Goal: Transaction & Acquisition: Book appointment/travel/reservation

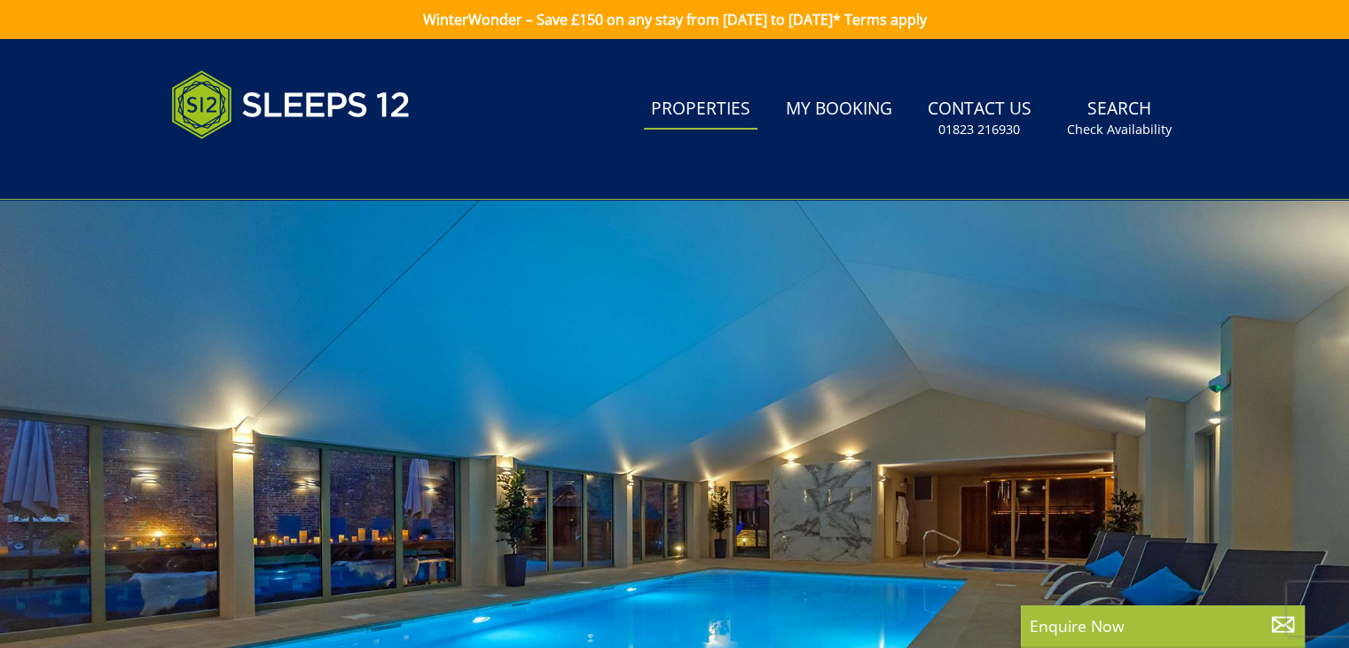
click at [724, 111] on link "Properties" at bounding box center [701, 110] width 114 height 40
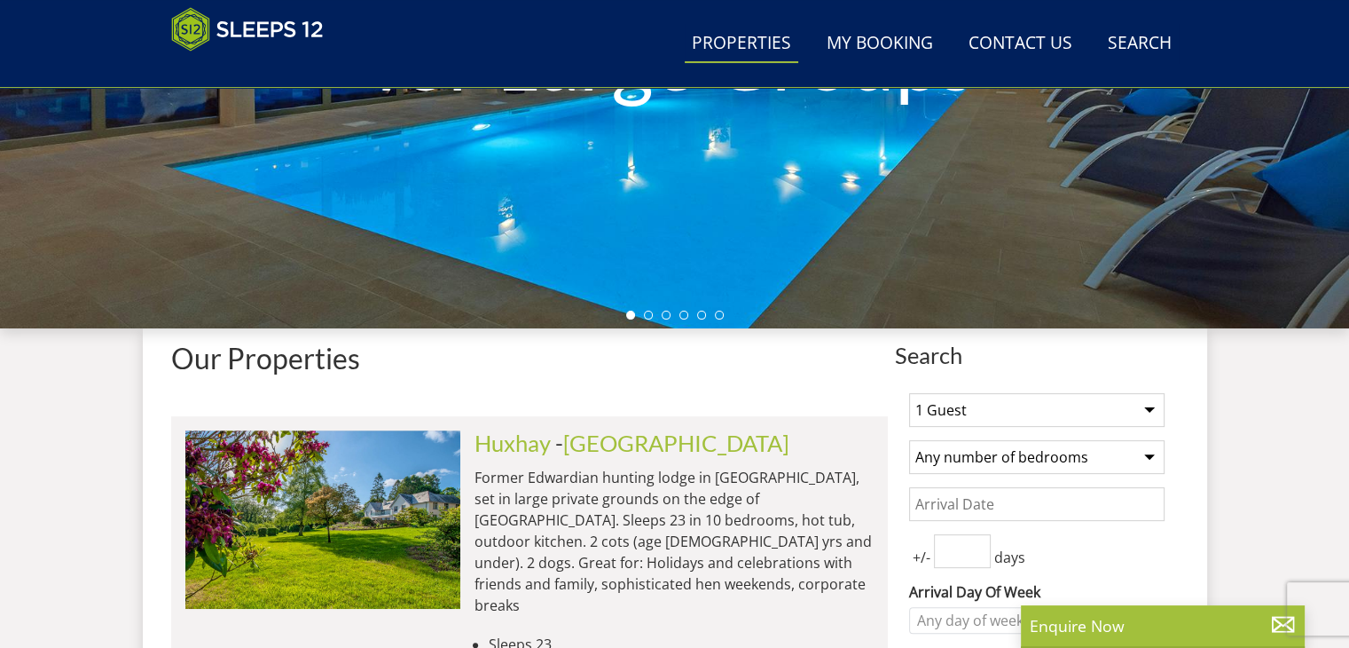
scroll to position [444, 0]
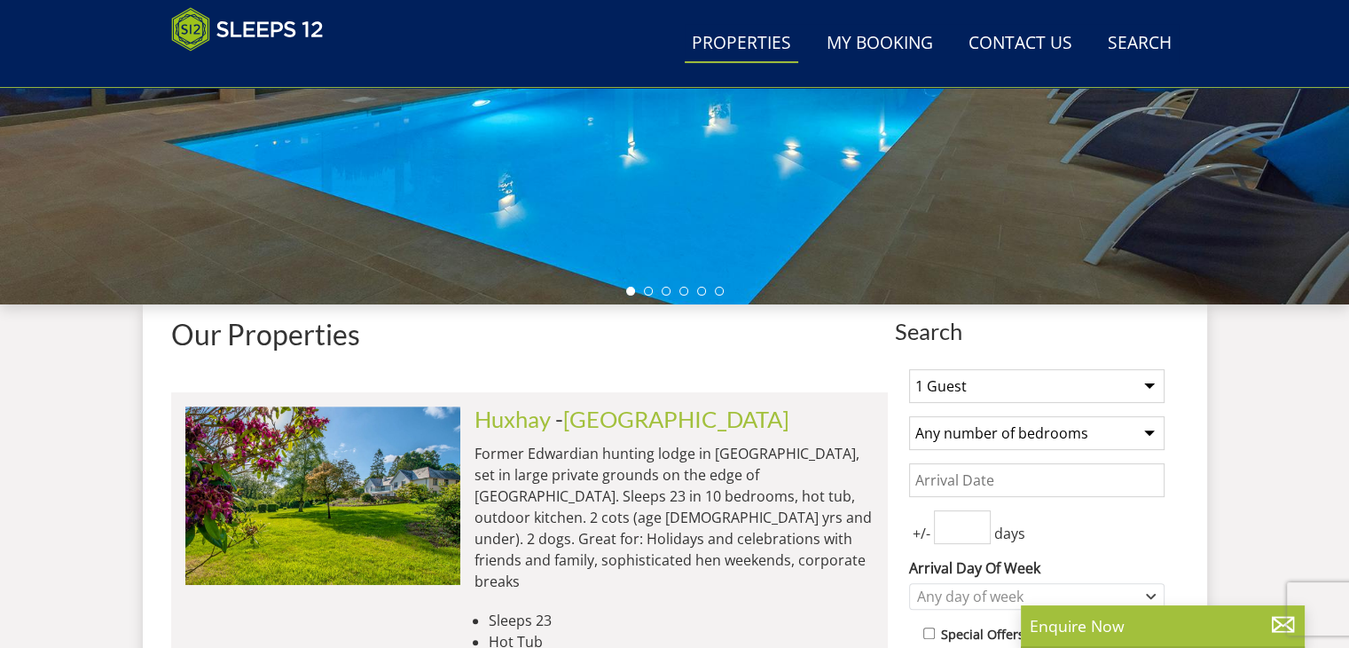
click at [958, 382] on select "1 Guest 2 Guests 3 Guests 4 Guests 5 Guests 6 Guests 7 Guests 8 Guests 9 Guests…" at bounding box center [1036, 386] width 255 height 34
select select "20"
click at [909, 369] on select "1 Guest 2 Guests 3 Guests 4 Guests 5 Guests 6 Guests 7 Guests 8 Guests 9 Guests…" at bounding box center [1036, 386] width 255 height 34
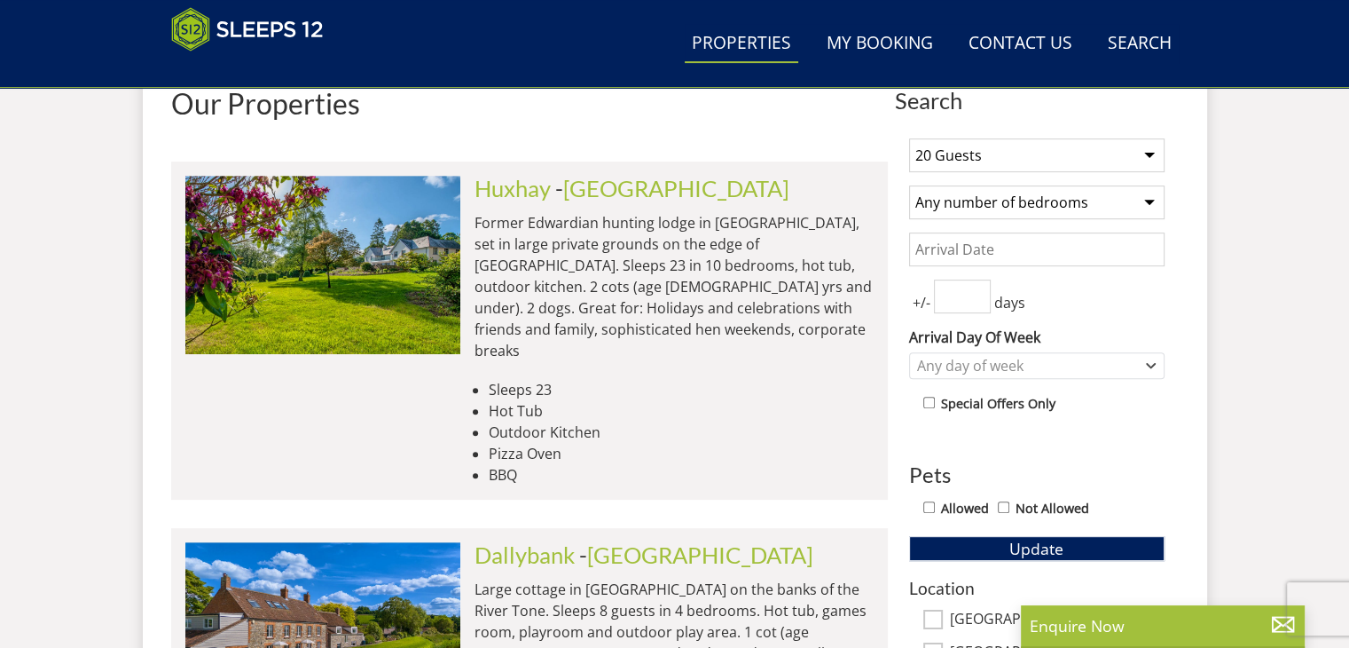
scroll to position [710, 0]
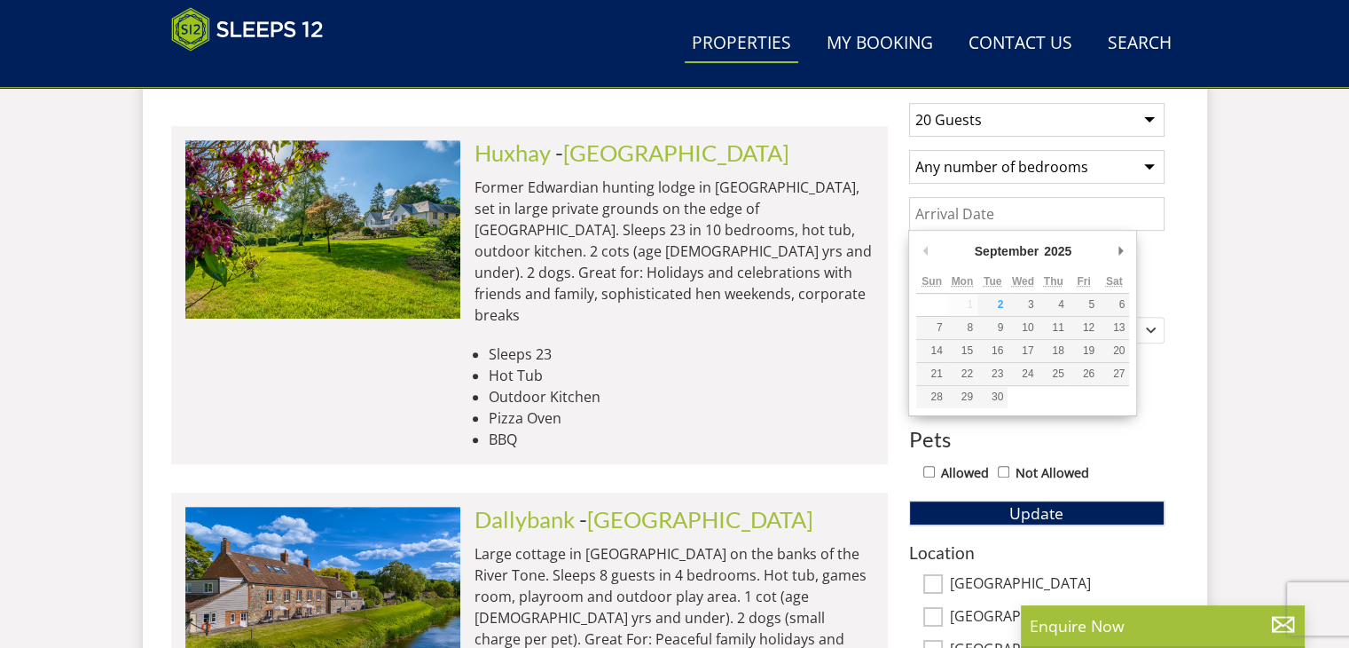
click at [996, 221] on input "Date" at bounding box center [1036, 214] width 255 height 34
type input "[DATE]"
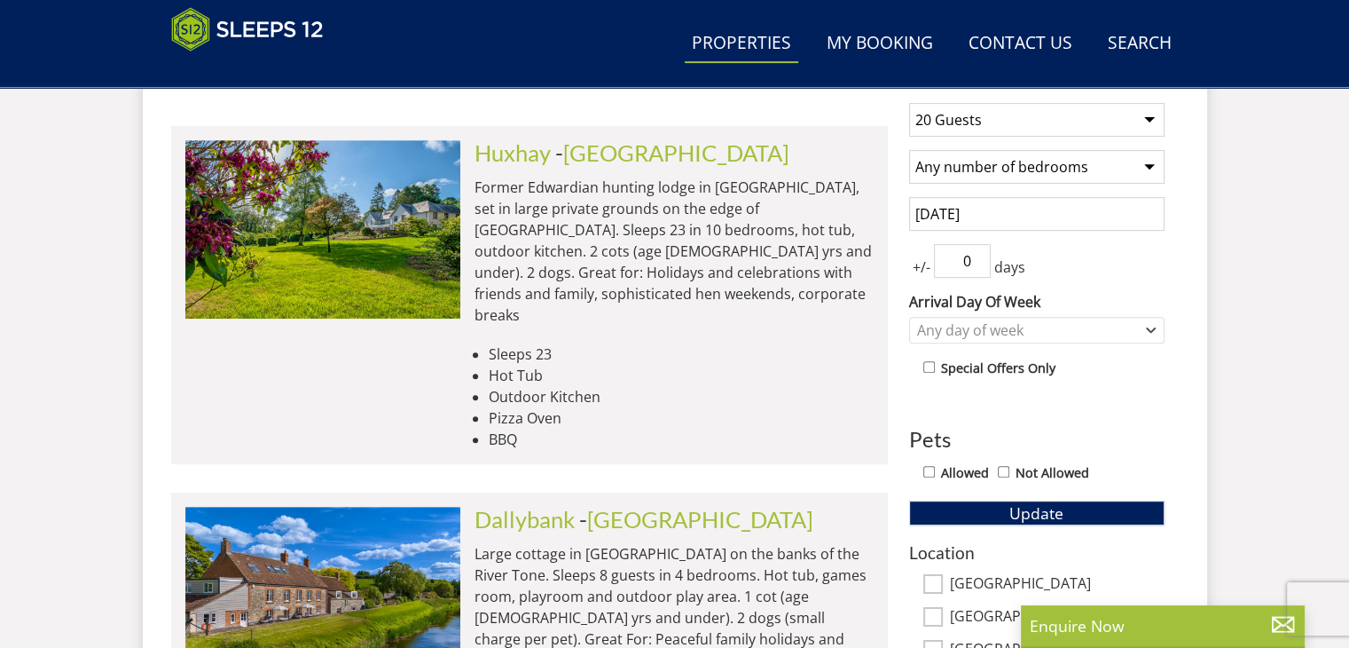
click at [981, 263] on input "0" at bounding box center [962, 261] width 57 height 34
click at [976, 255] on input "1" at bounding box center [962, 261] width 57 height 34
click at [976, 255] on input "2" at bounding box center [962, 261] width 57 height 34
type input "3"
click at [976, 255] on input "3" at bounding box center [962, 261] width 57 height 34
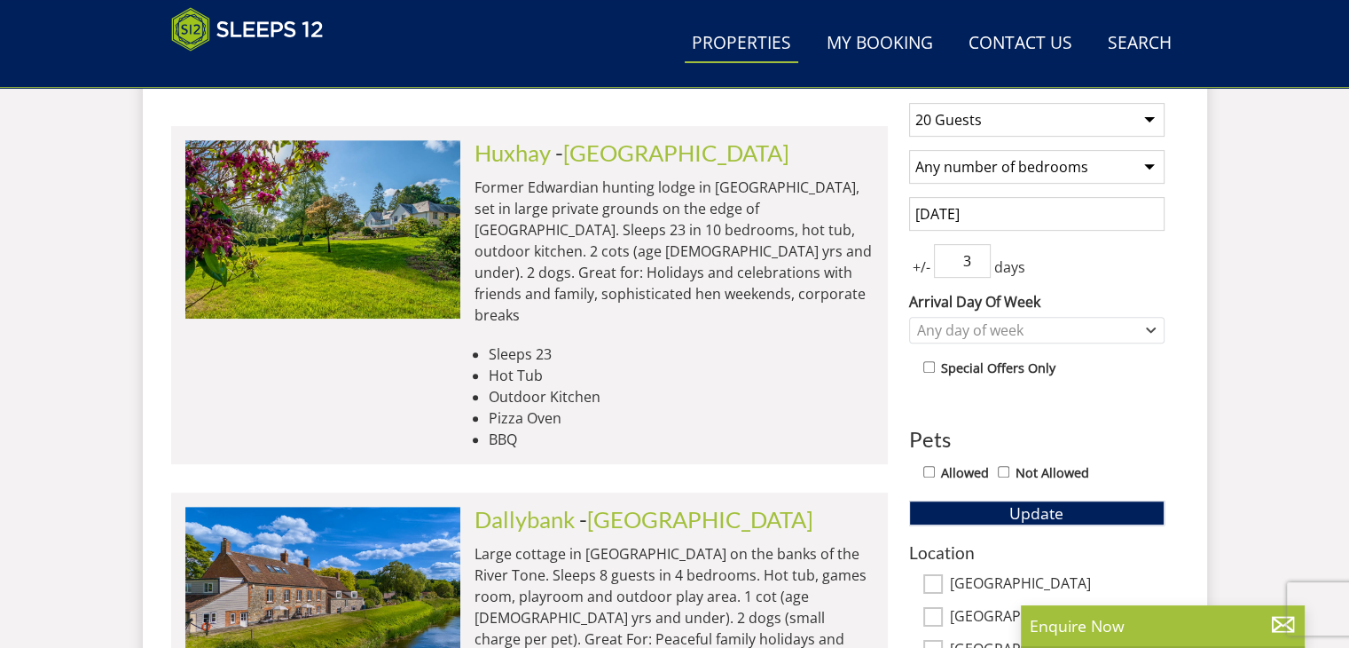
click at [1116, 396] on div "1 Guest 2 Guests 3 Guests 4 Guests 5 Guests 6 Guests 7 Guests 8 Guests 9 Guests…" at bounding box center [1037, 573] width 284 height 968
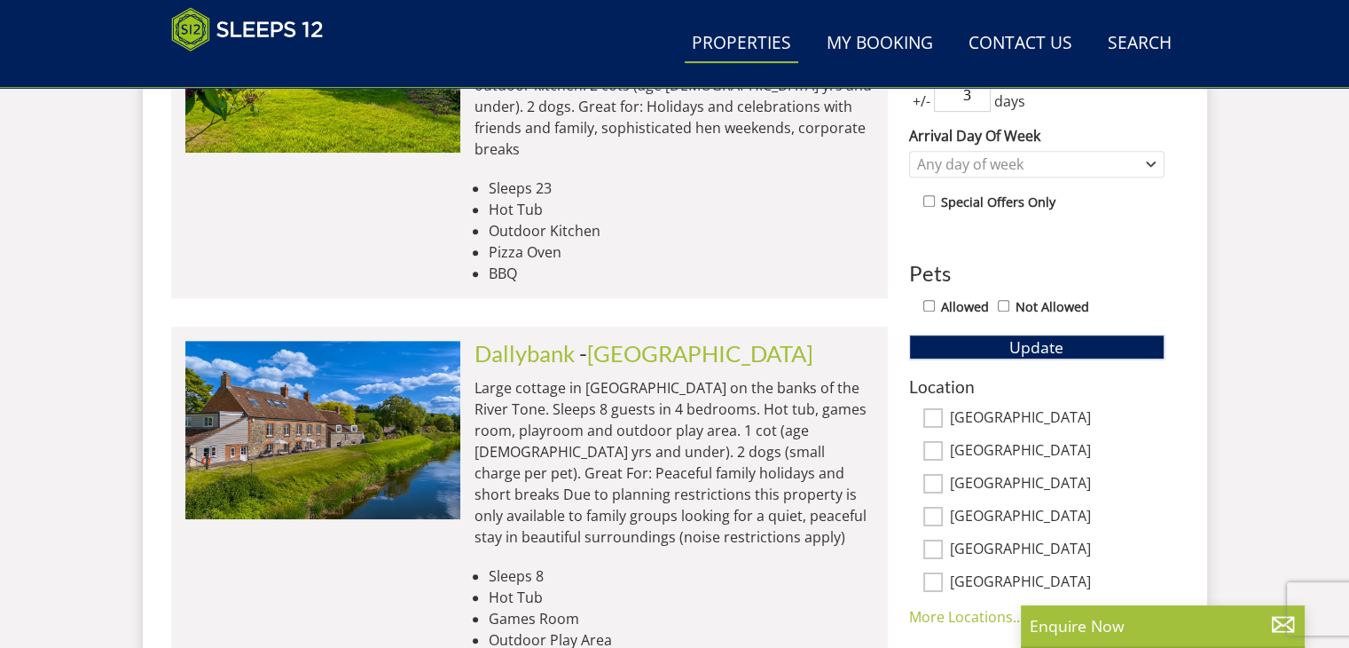
scroll to position [887, 0]
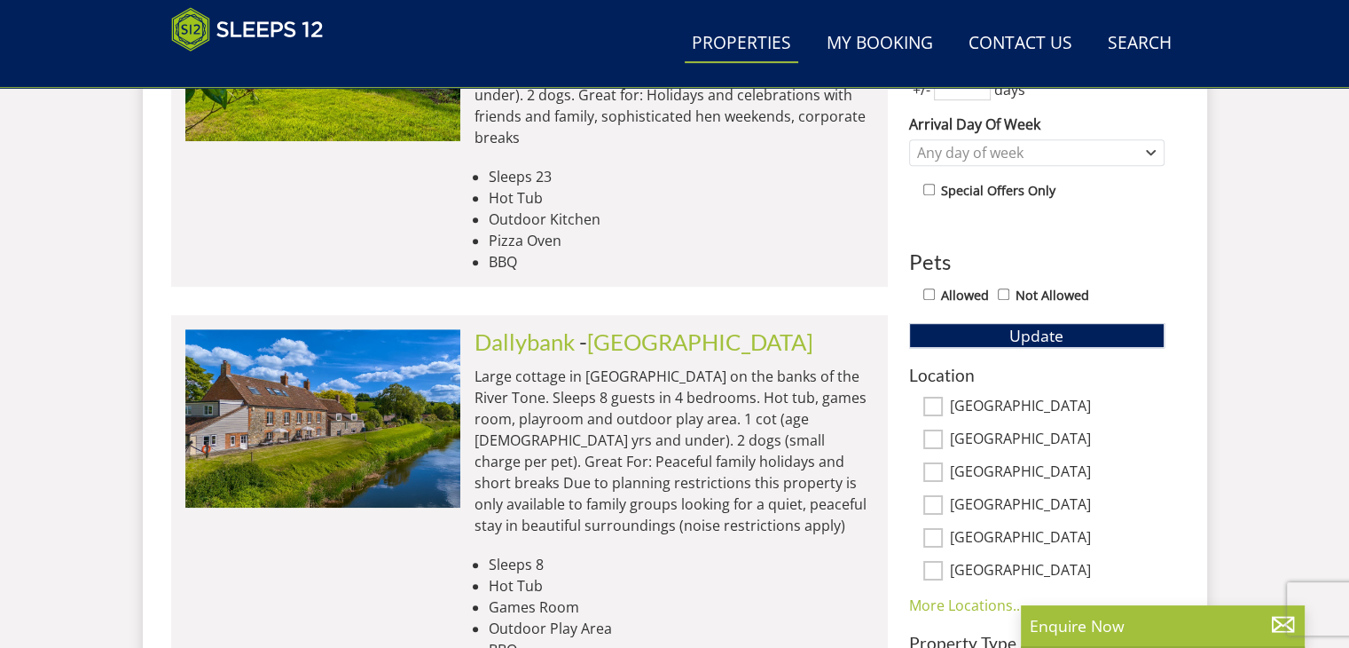
click at [930, 434] on input "[GEOGRAPHIC_DATA]" at bounding box center [933, 439] width 20 height 20
checkbox input "true"
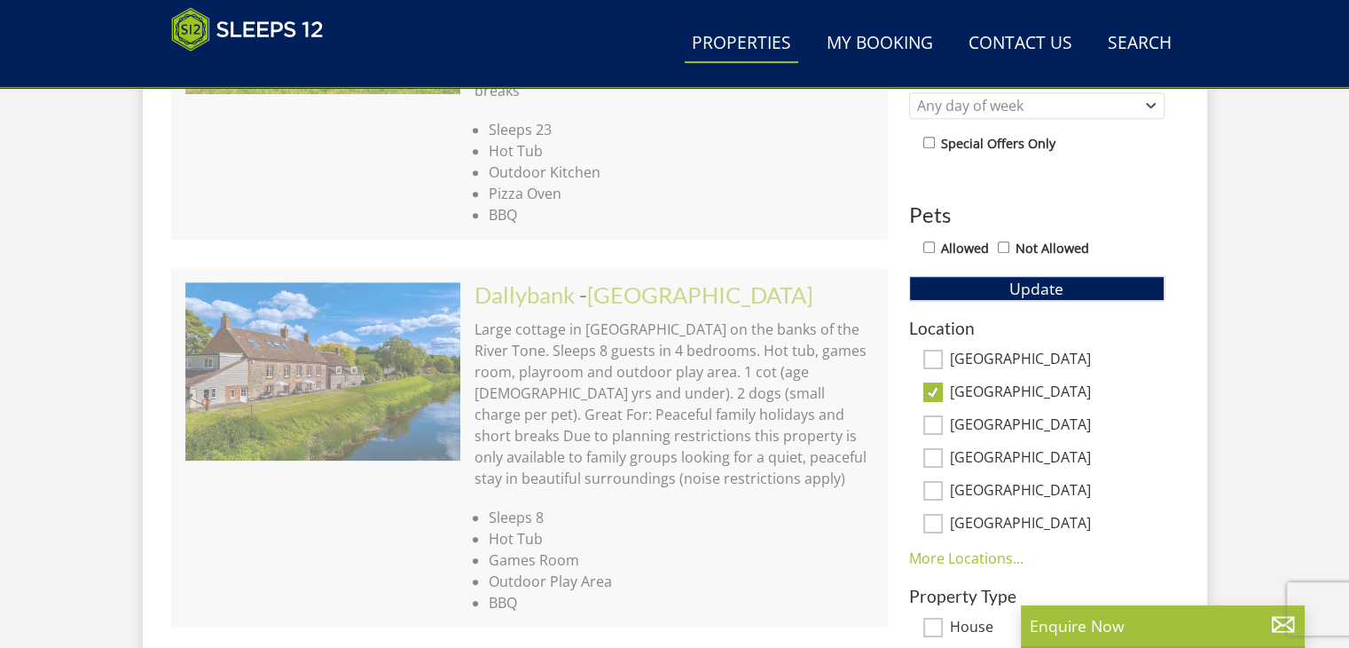
scroll to position [976, 0]
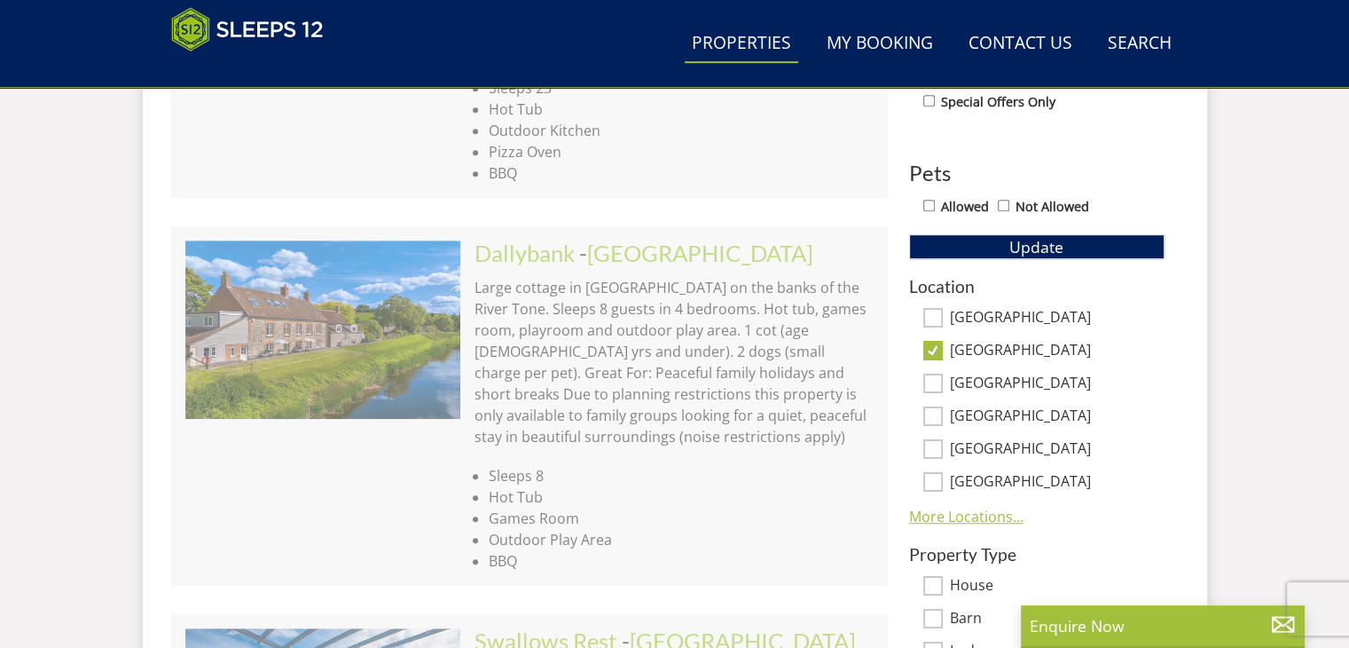
click at [970, 513] on link "More Locations..." at bounding box center [966, 517] width 114 height 20
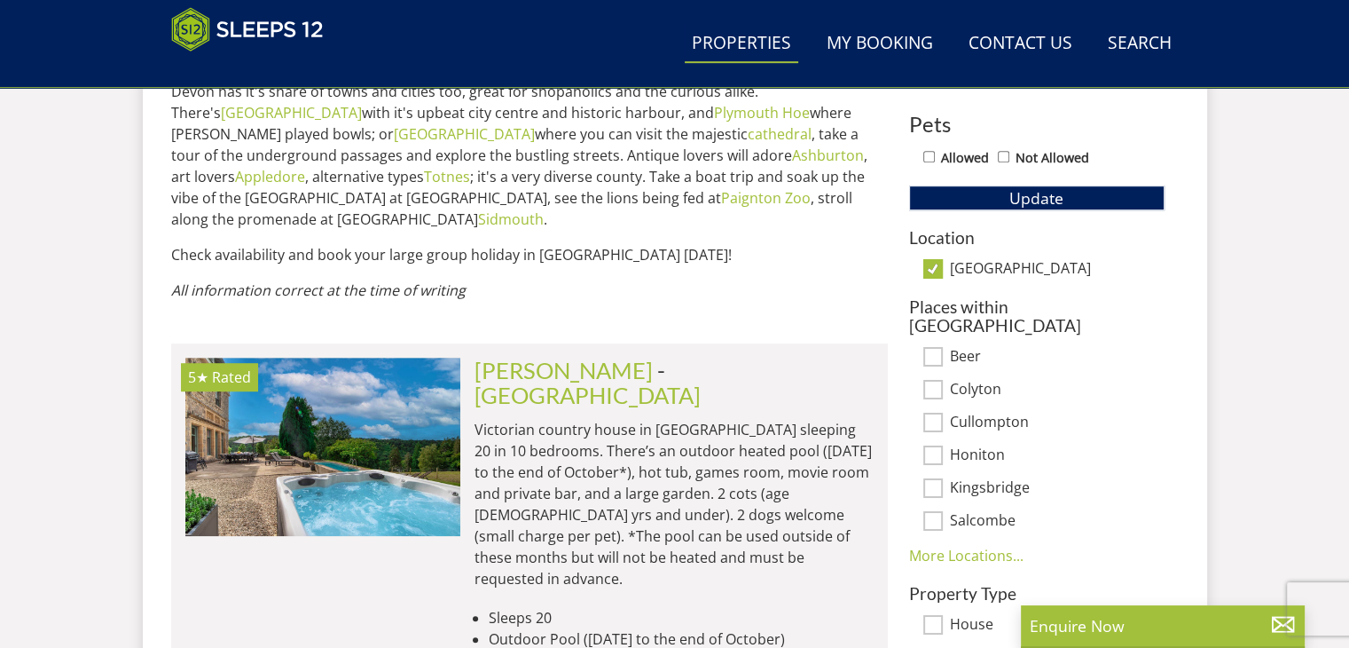
scroll to position [1065, 0]
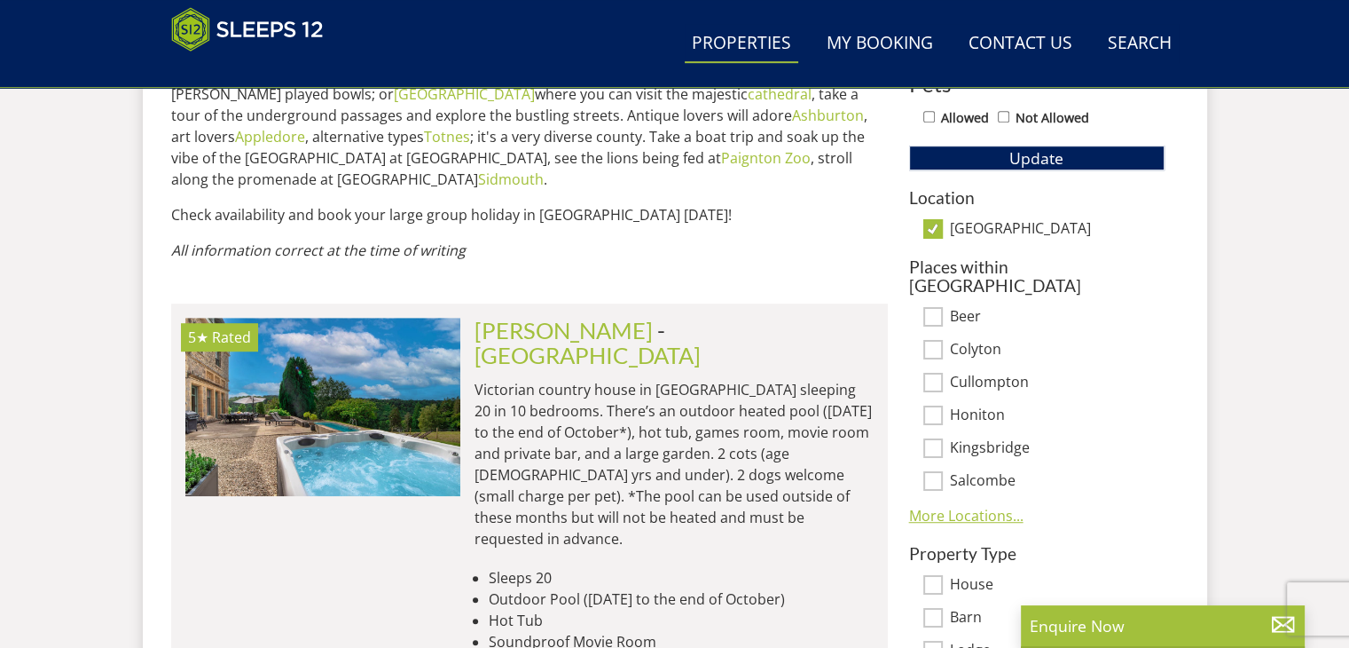
click at [970, 506] on link "More Locations..." at bounding box center [966, 516] width 114 height 20
click at [962, 571] on link "Less Locations..." at bounding box center [963, 581] width 108 height 20
click at [964, 506] on link "More Locations..." at bounding box center [966, 516] width 114 height 20
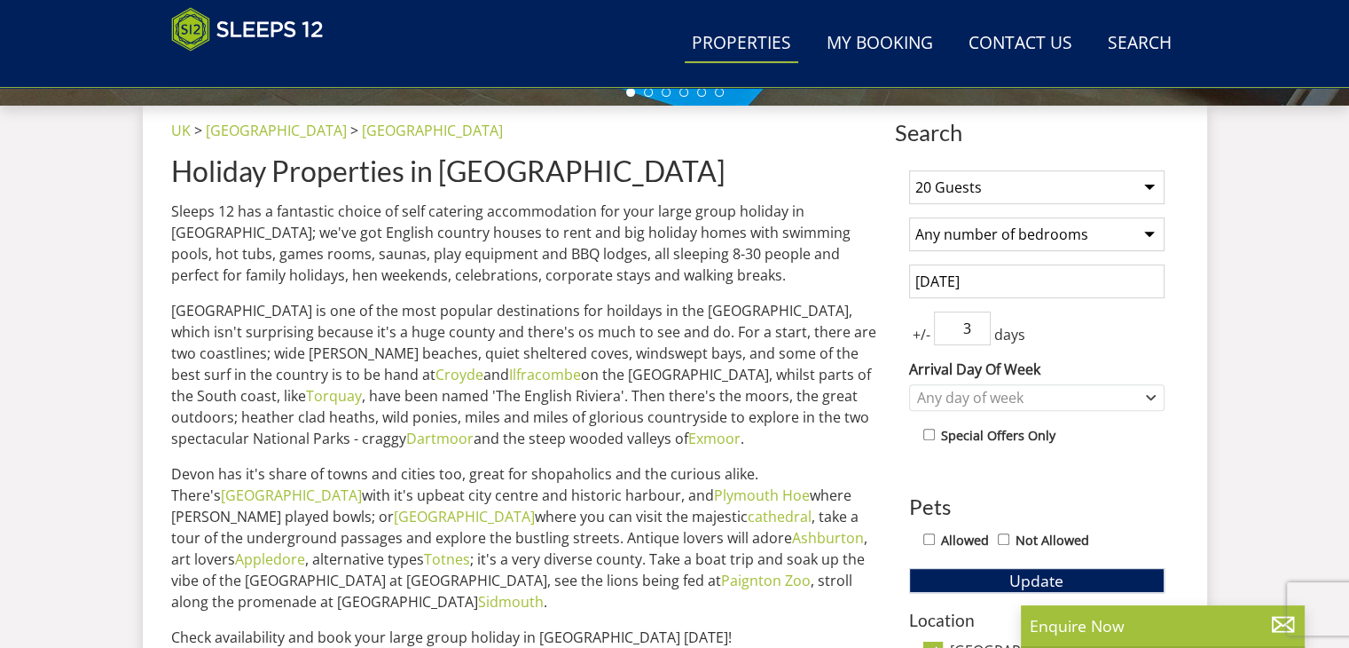
scroll to position [710, 0]
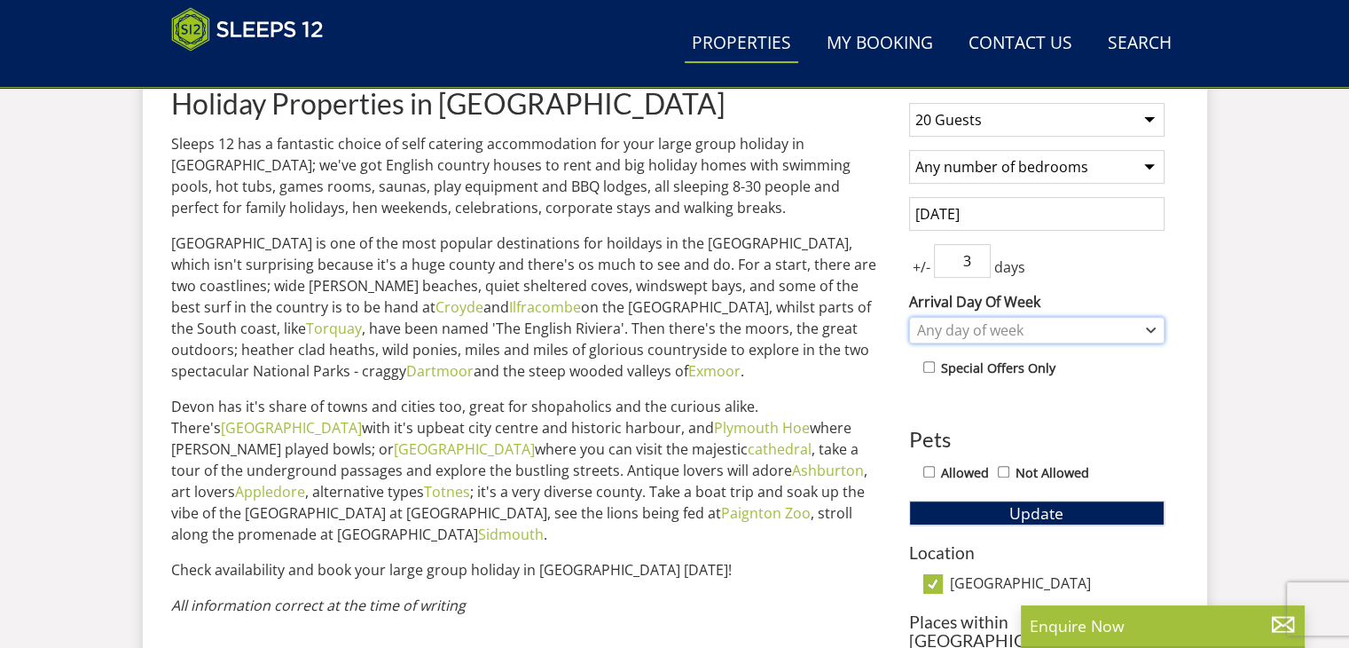
click at [955, 330] on div "Any day of week" at bounding box center [1028, 330] width 230 height 20
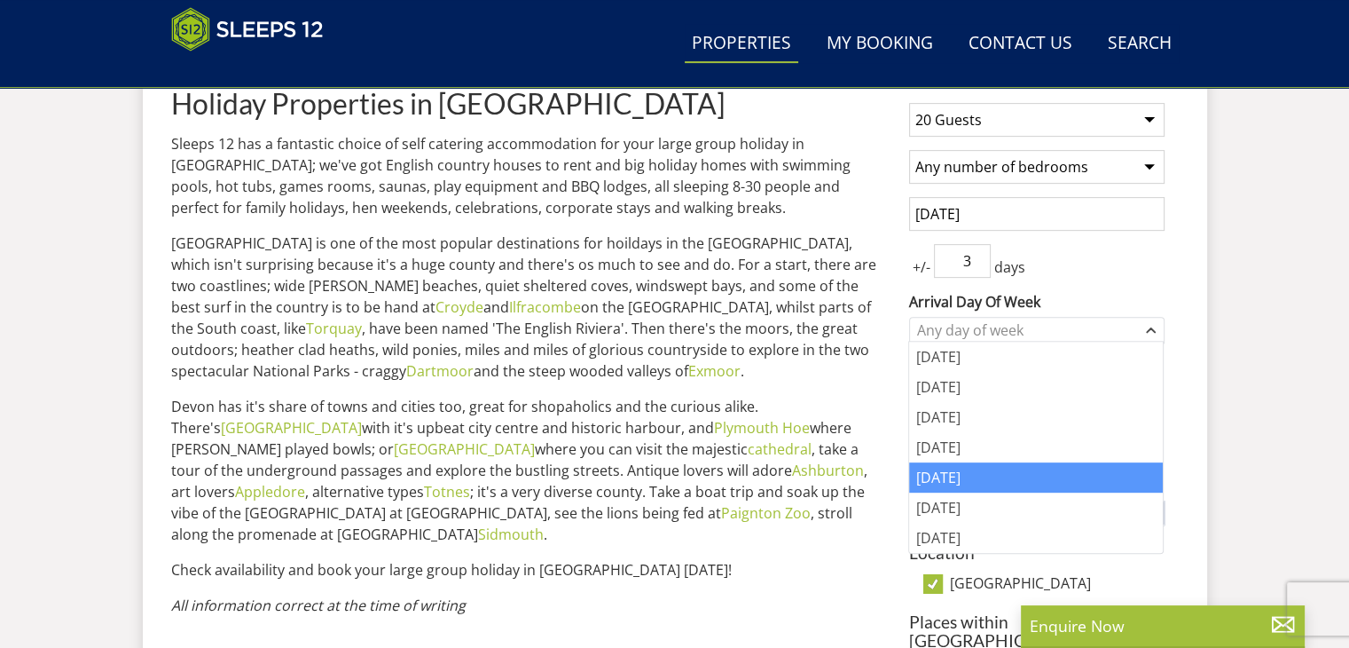
click at [950, 470] on div "[DATE]" at bounding box center [1036, 477] width 254 height 30
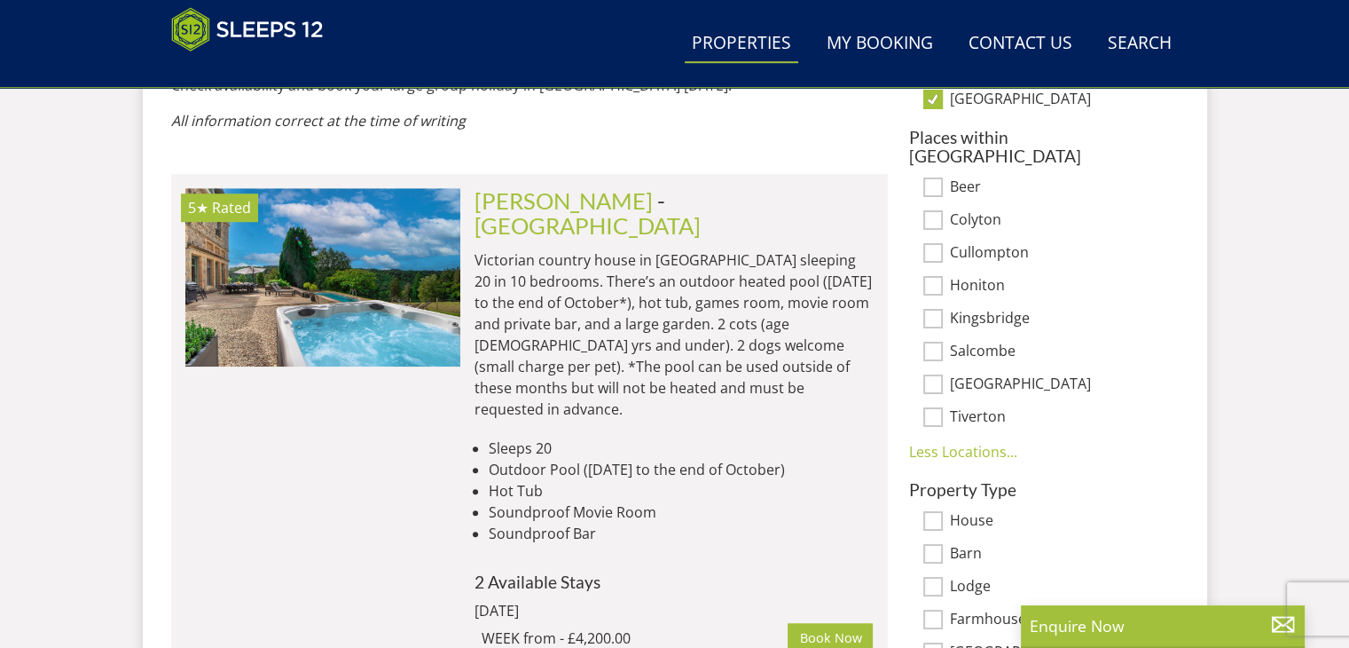
scroll to position [1153, 0]
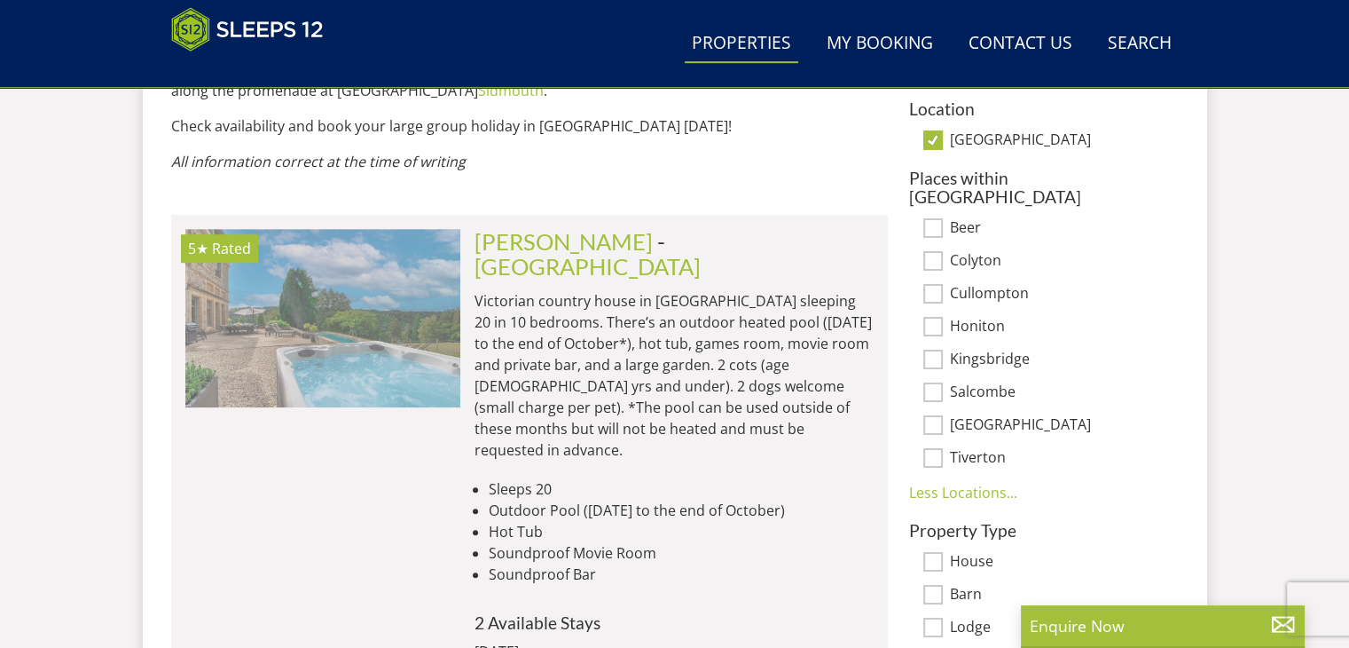
click at [266, 253] on img at bounding box center [322, 317] width 275 height 177
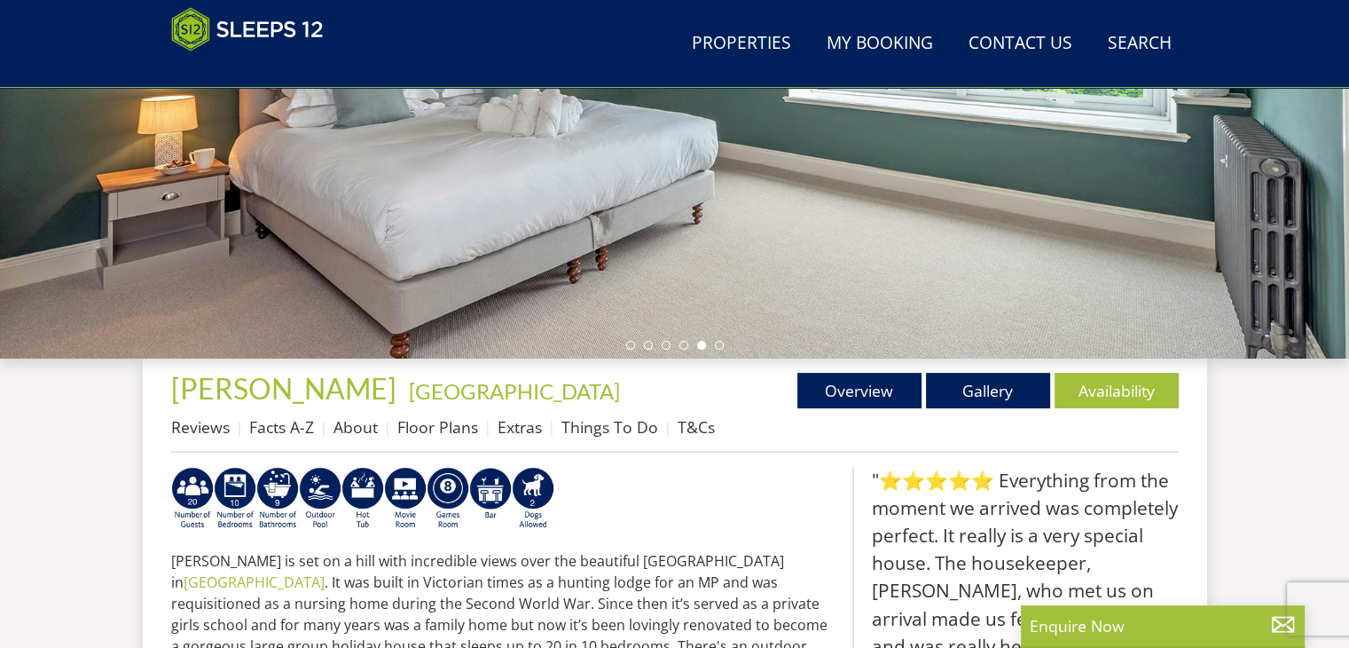
scroll to position [433, 0]
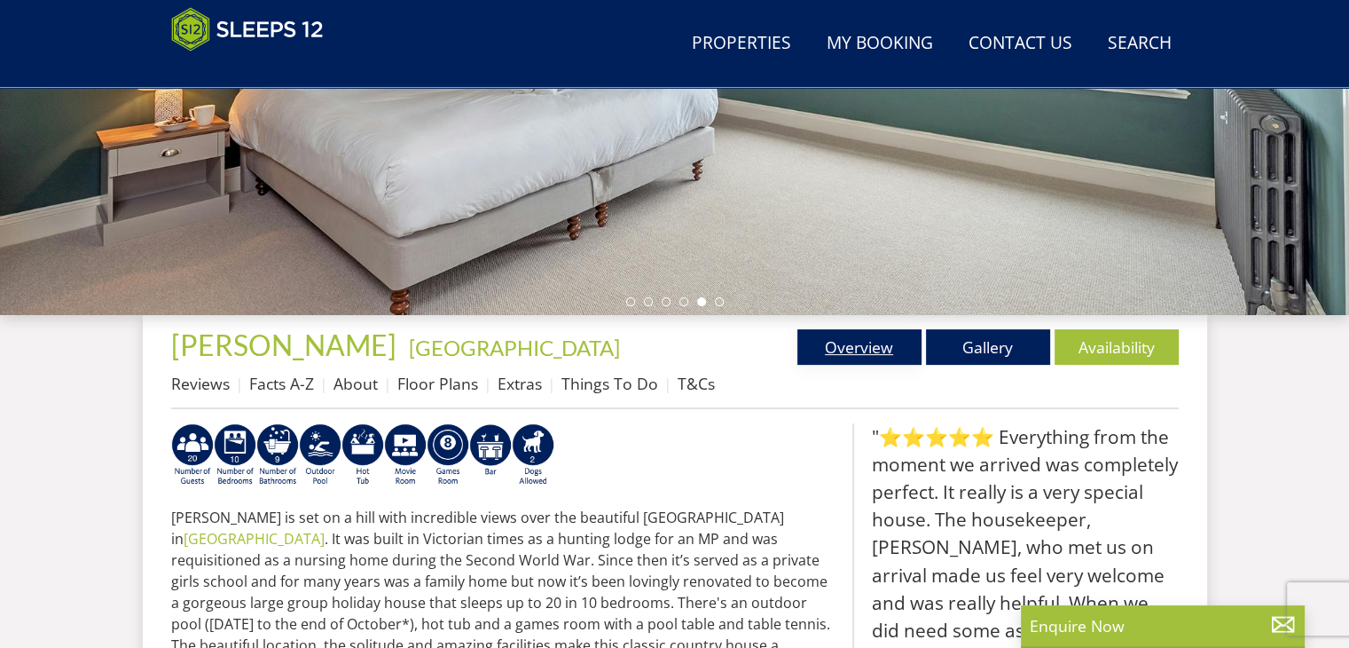
click at [852, 354] on link "Overview" at bounding box center [859, 346] width 124 height 35
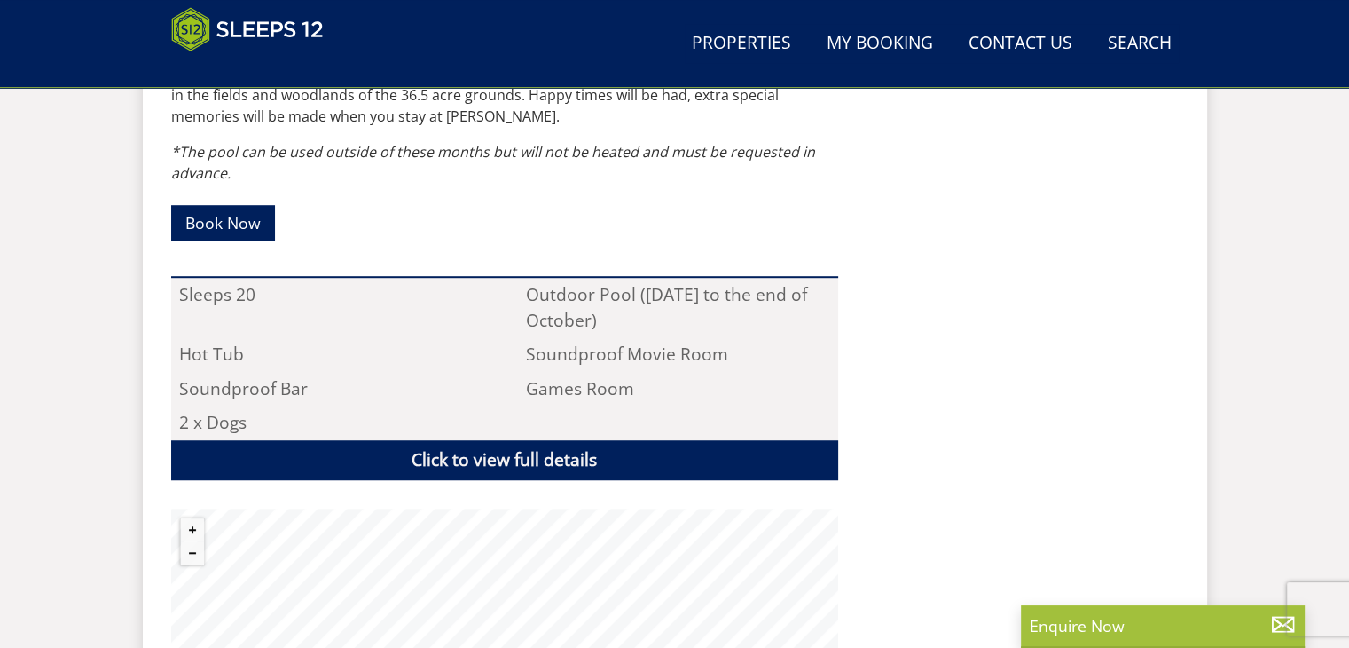
scroll to position [1242, 0]
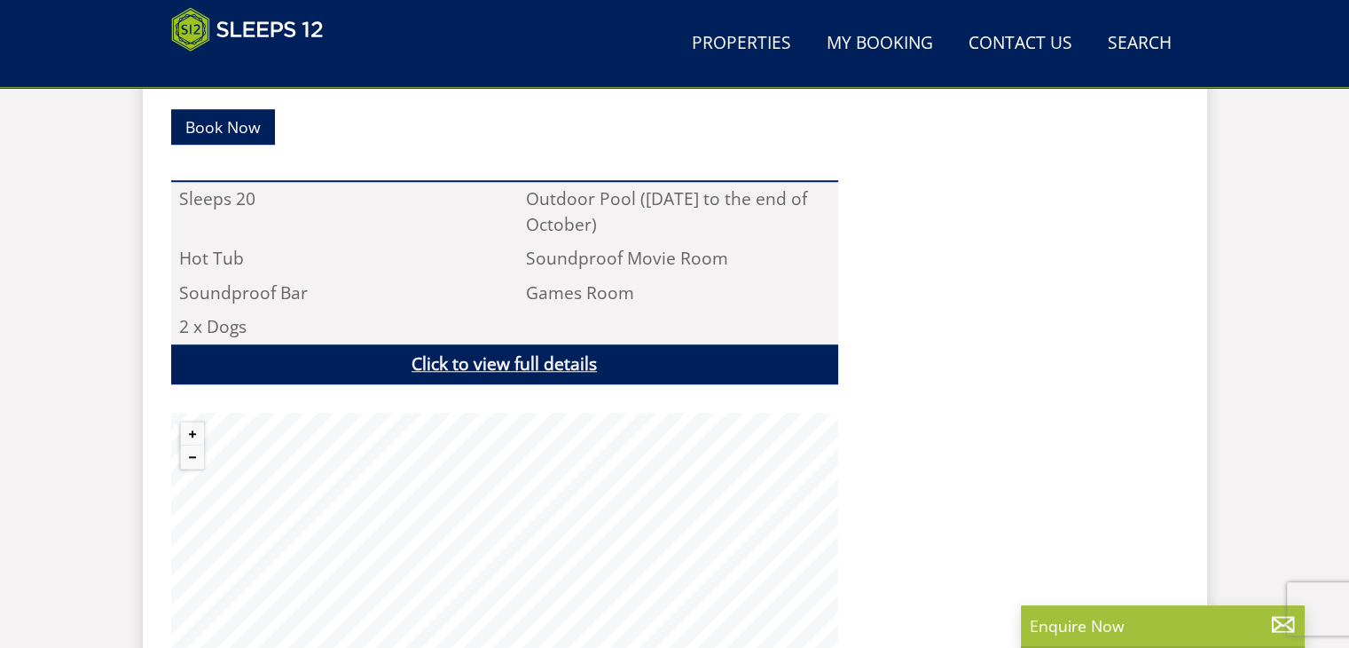
click at [511, 347] on link "Click to view full details" at bounding box center [504, 364] width 667 height 40
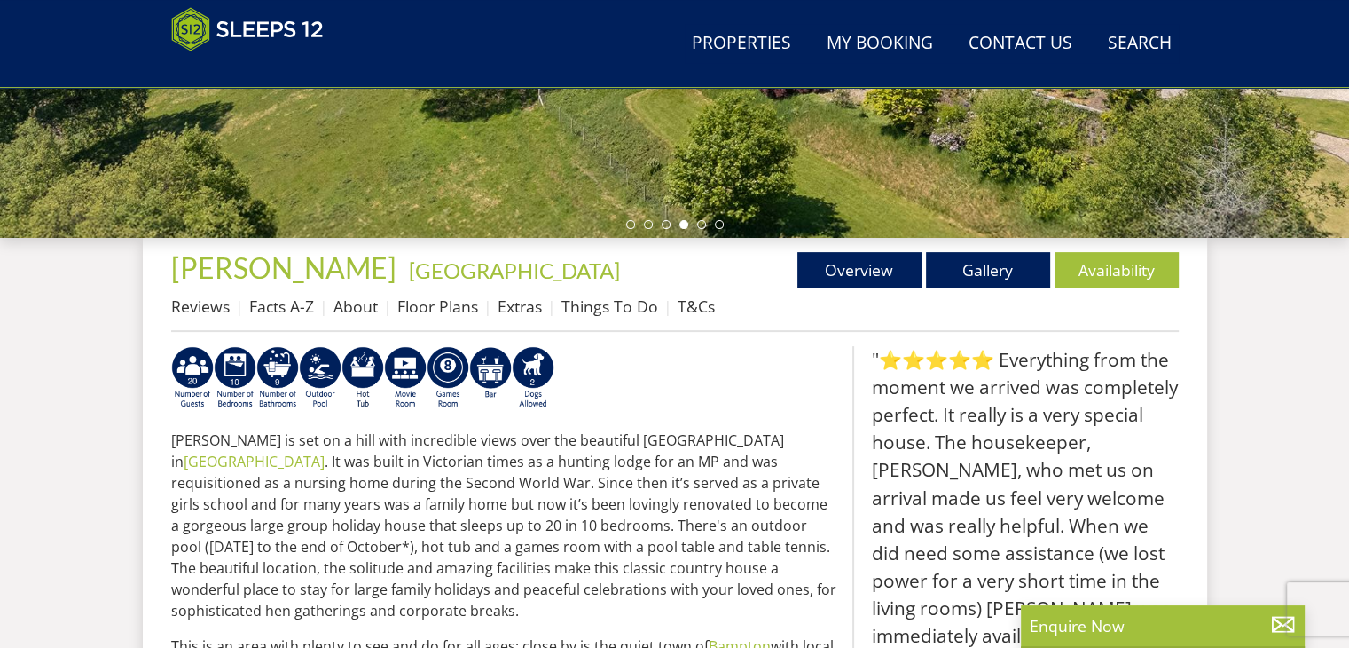
scroll to position [266, 0]
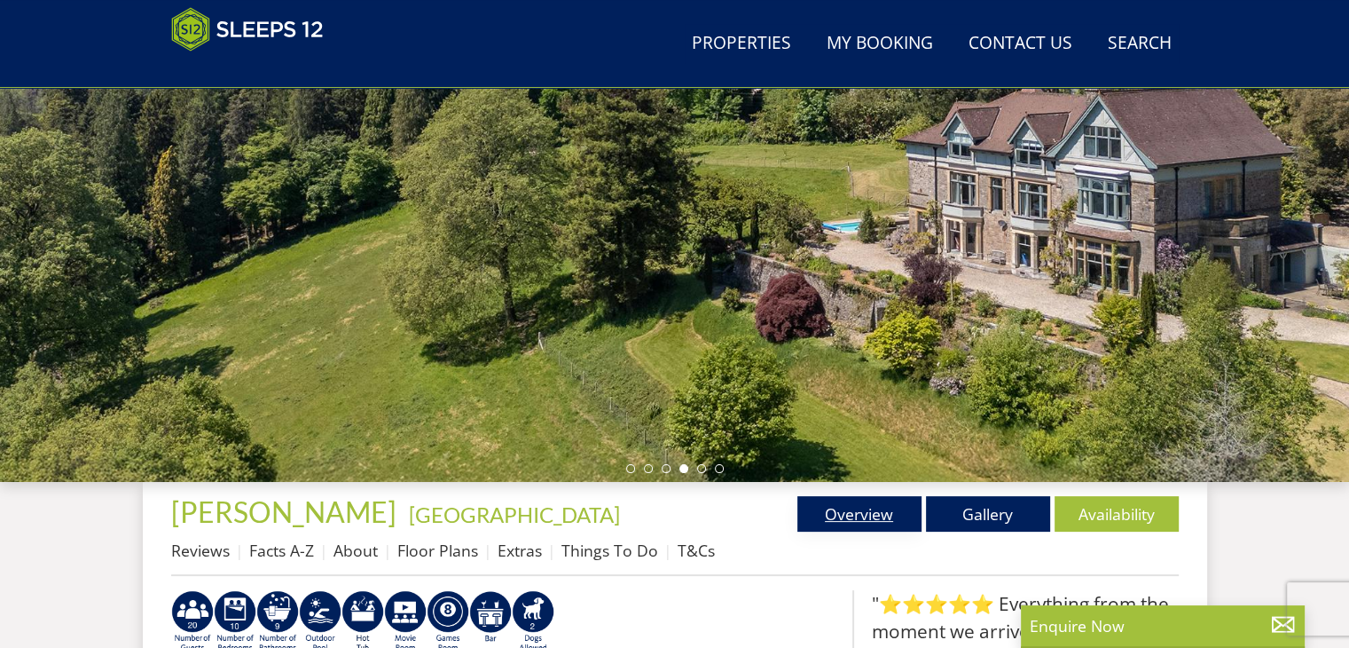
click at [848, 513] on link "Overview" at bounding box center [859, 513] width 124 height 35
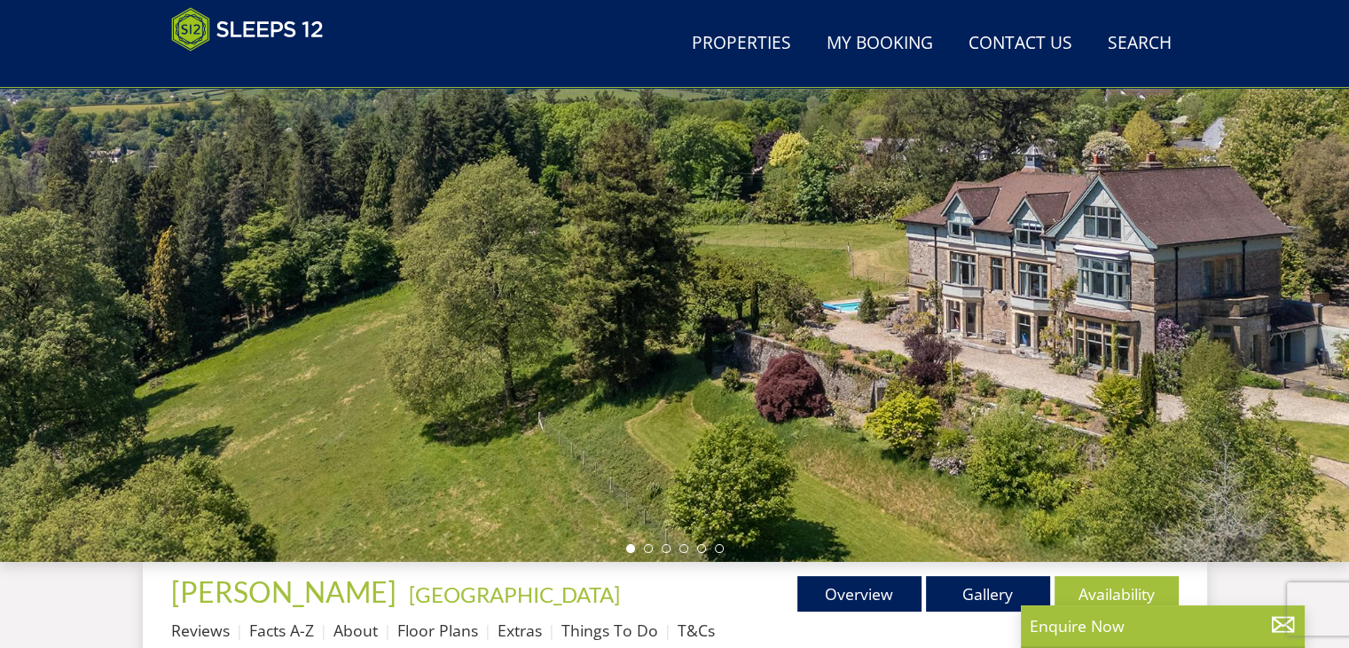
scroll to position [185, 0]
click at [969, 588] on link "Gallery" at bounding box center [988, 594] width 124 height 35
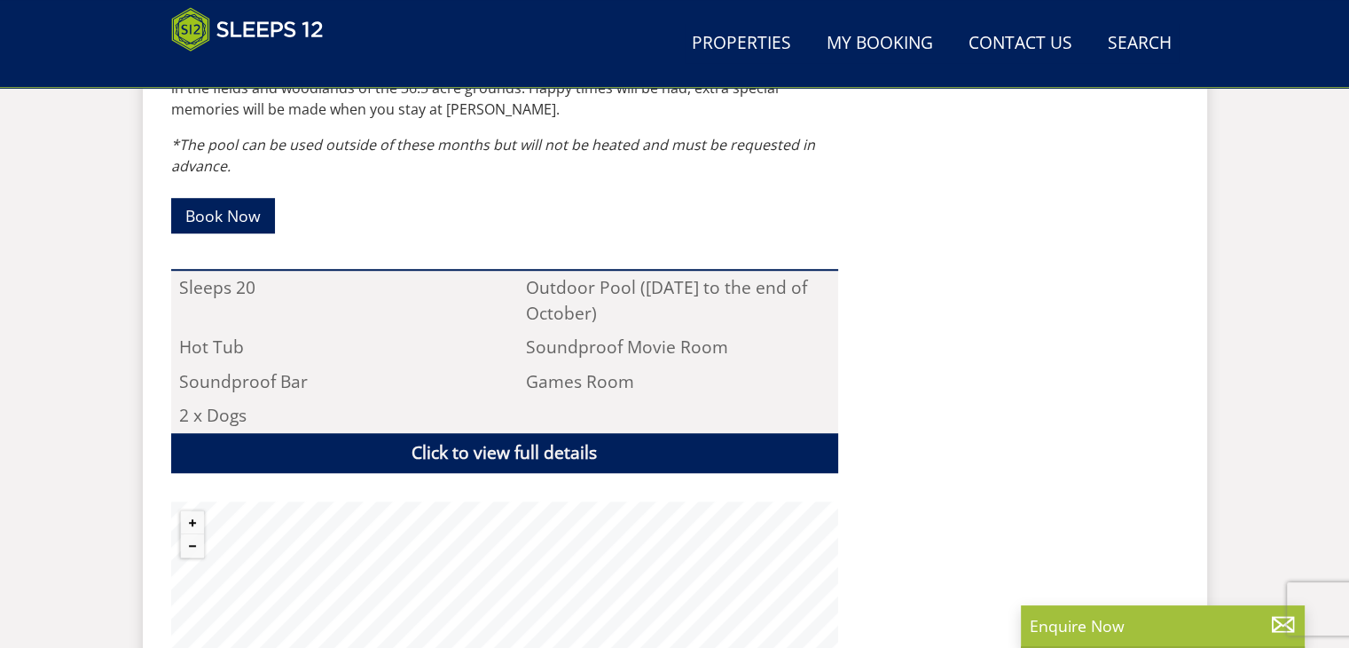
select select "20"
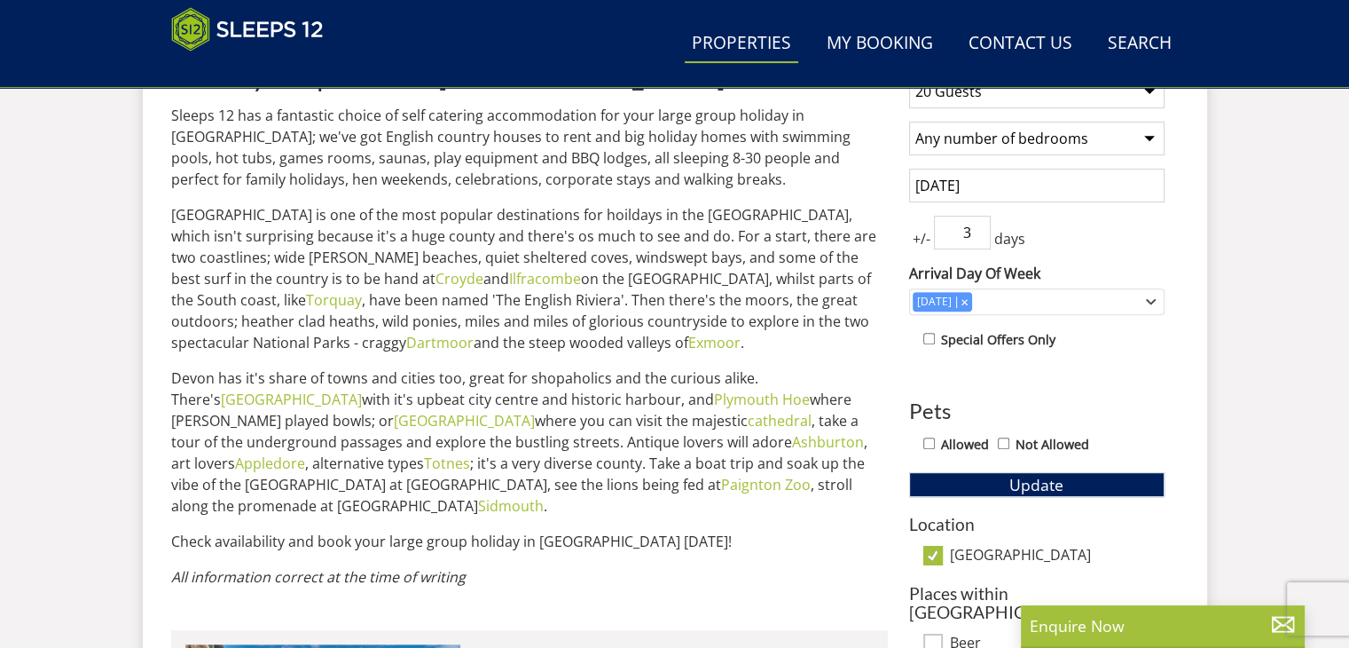
scroll to position [710, 0]
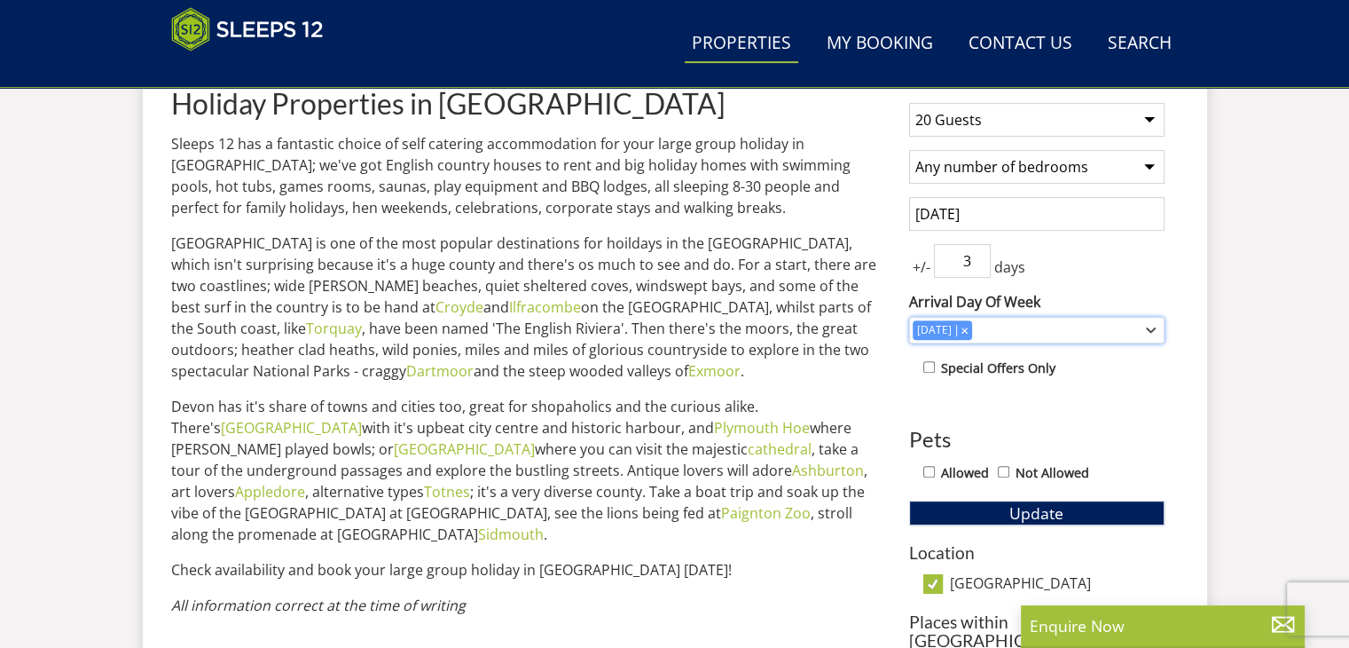
click at [989, 327] on div "[DATE]" at bounding box center [1028, 330] width 230 height 20
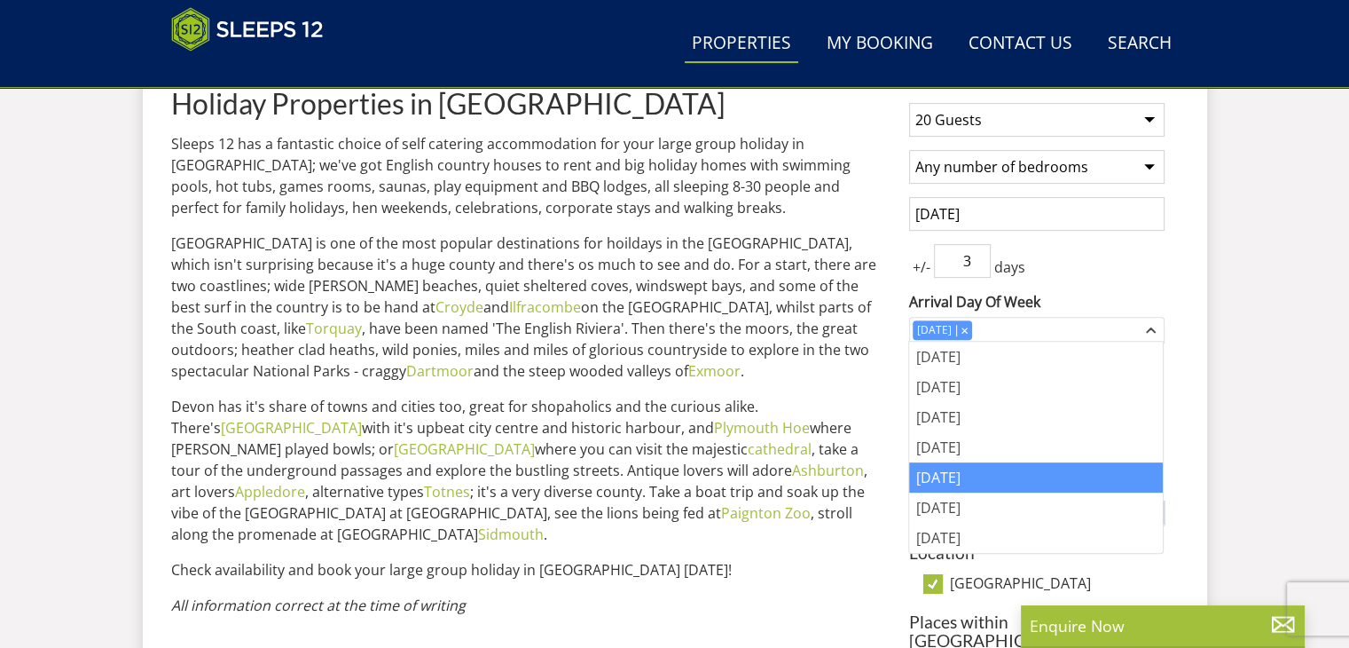
click at [1100, 264] on div "+/- 3 days" at bounding box center [1036, 261] width 255 height 34
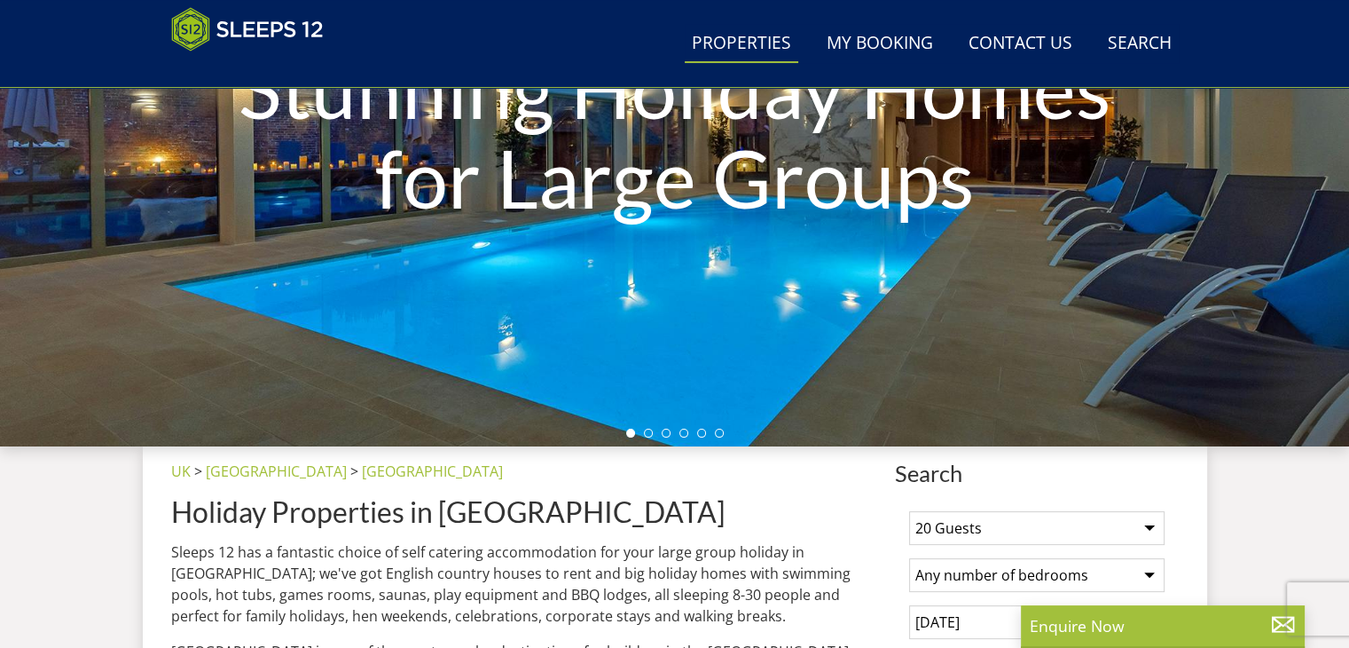
scroll to position [283, 0]
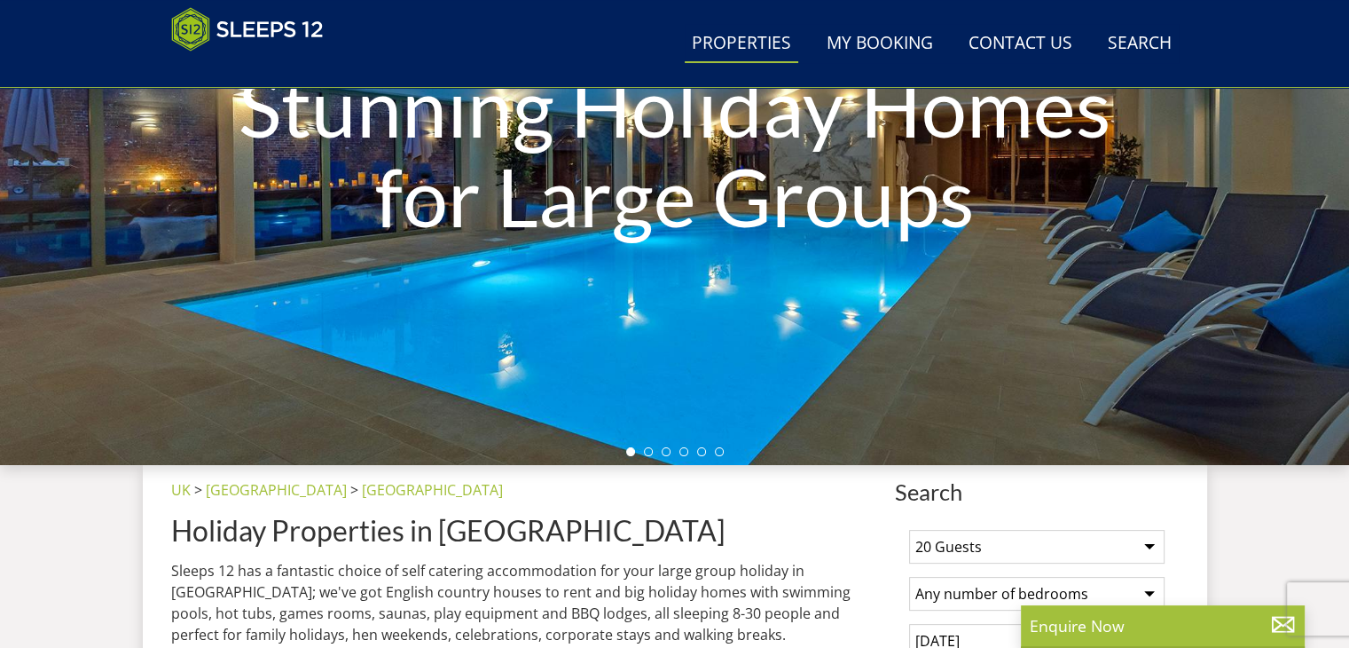
drag, startPoint x: 1044, startPoint y: 286, endPoint x: 705, endPoint y: 279, distance: 338.9
click at [705, 279] on div "Stunning Holiday Homes for Large Groups" at bounding box center [674, 154] width 1349 height 255
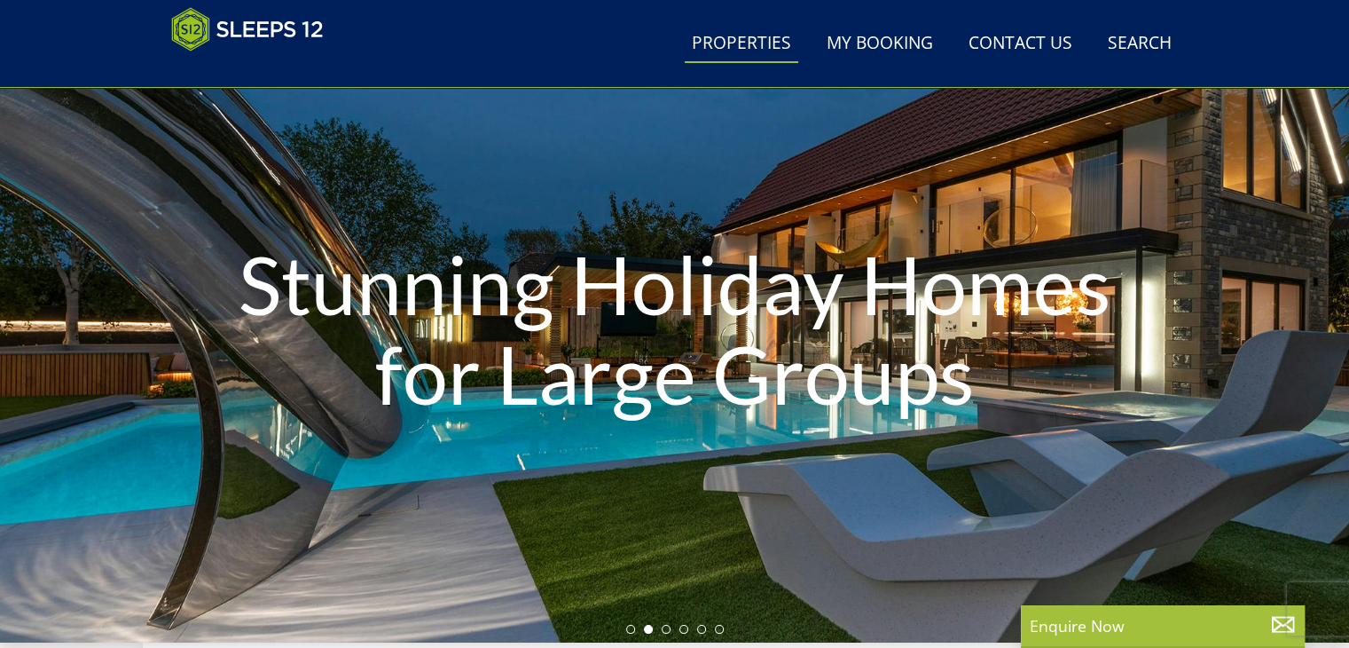
scroll to position [194, 0]
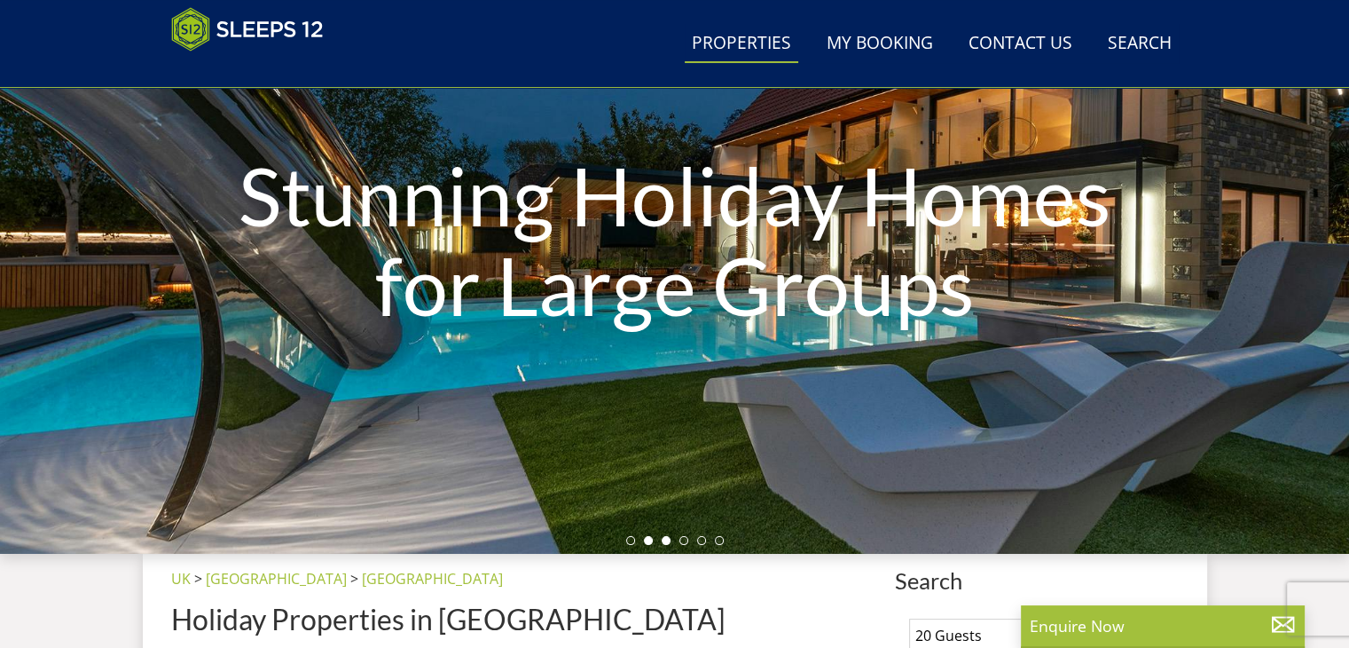
click at [664, 536] on li at bounding box center [666, 540] width 9 height 9
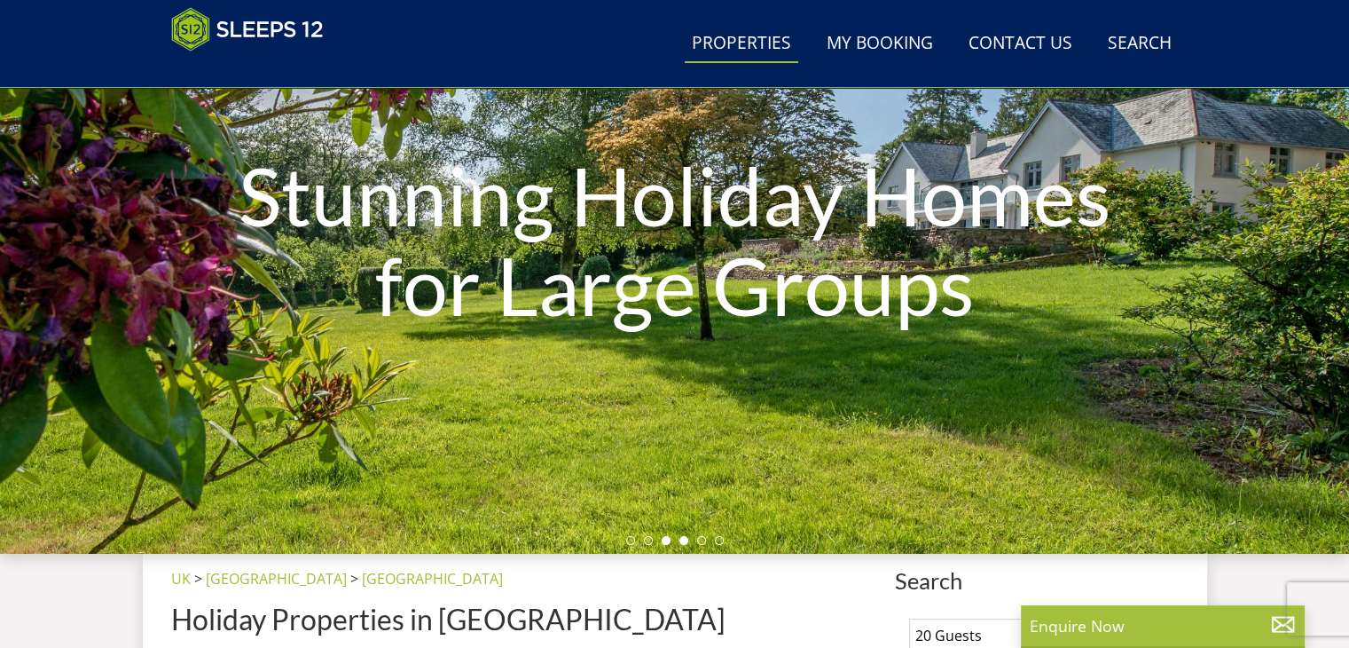
click at [685, 539] on li at bounding box center [684, 540] width 9 height 9
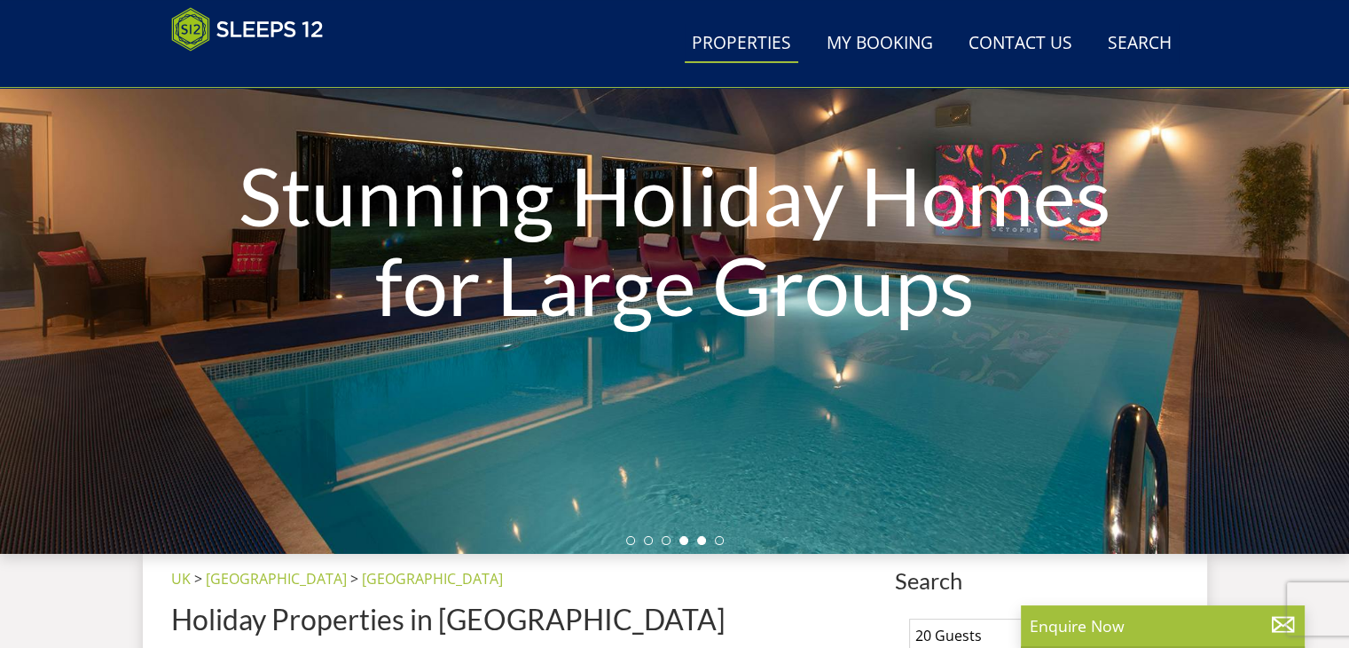
click at [698, 537] on li at bounding box center [701, 540] width 9 height 9
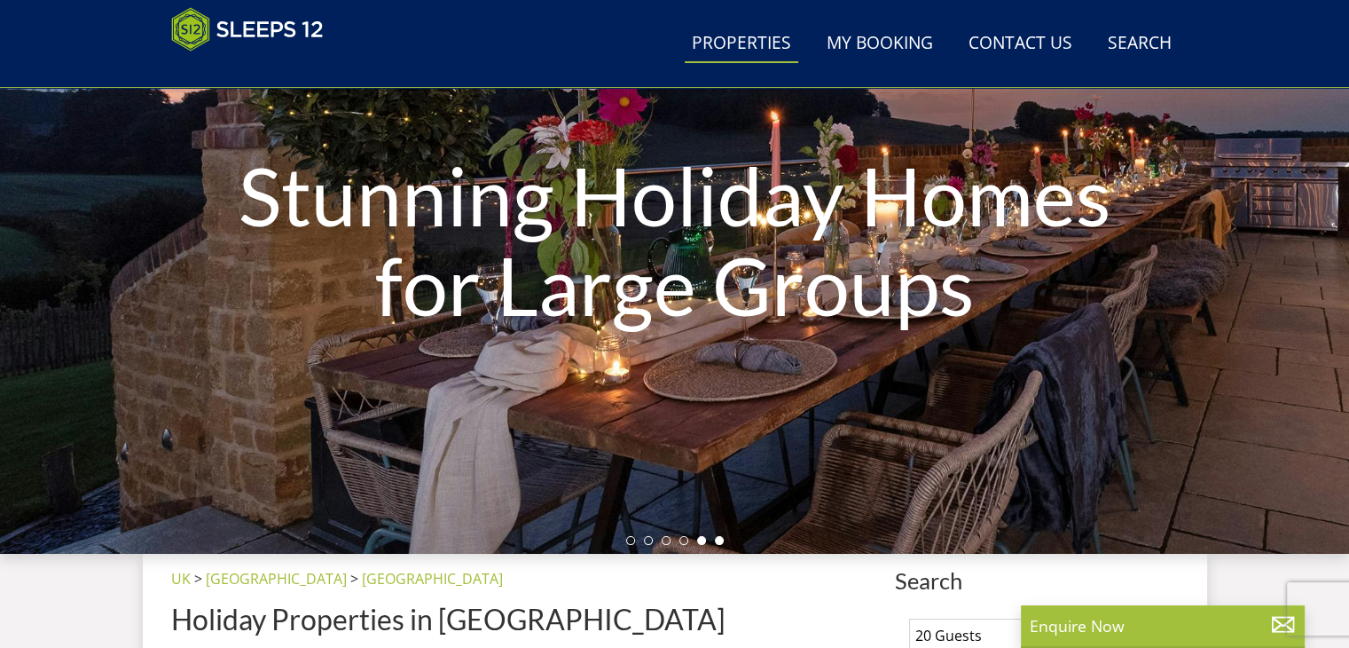
click at [722, 539] on li at bounding box center [719, 540] width 9 height 9
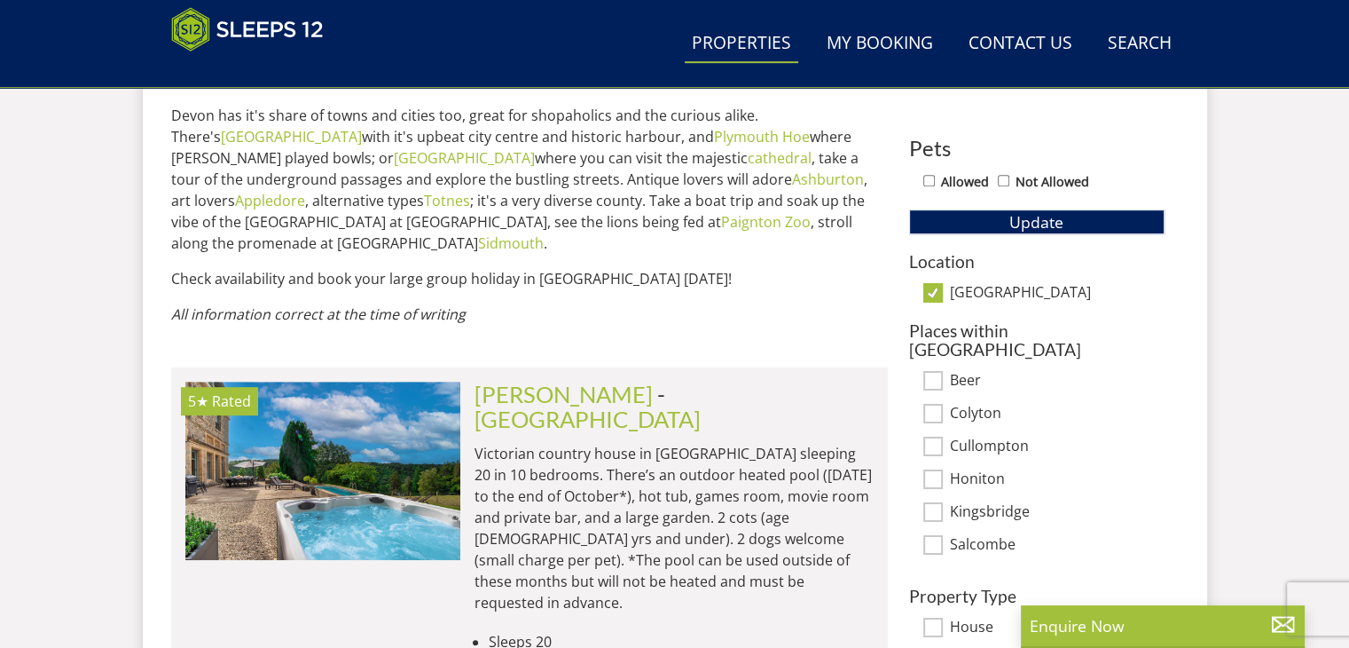
scroll to position [993, 0]
